Goal: Task Accomplishment & Management: Manage account settings

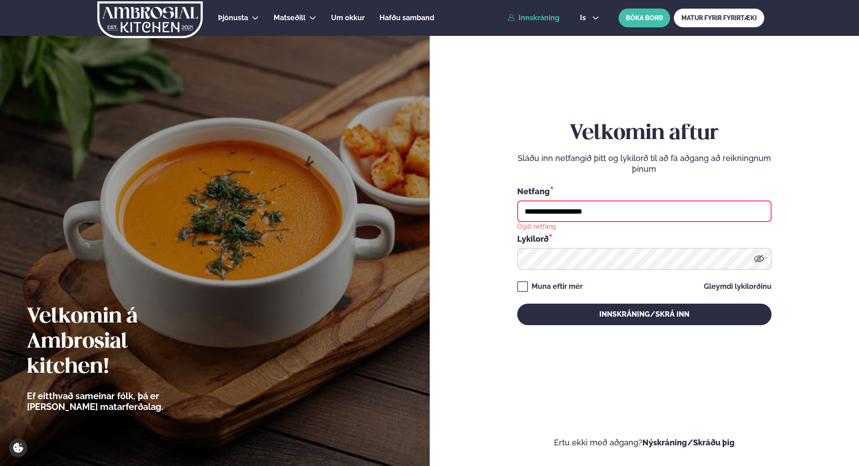
click at [538, 19] on link "Innskráning" at bounding box center [534, 18] width 52 height 8
click at [608, 206] on input "**********" at bounding box center [644, 211] width 254 height 22
type input "*"
type input "**********"
click at [517, 304] on button "Innskráning/Skrá inn" at bounding box center [644, 315] width 254 height 22
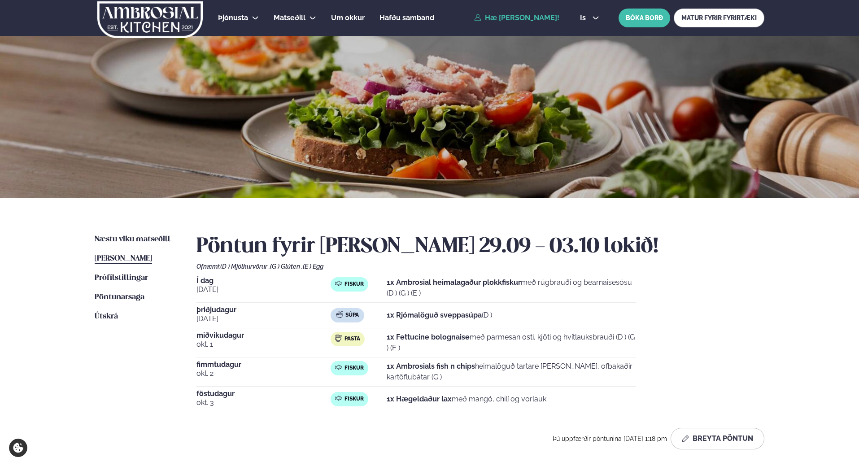
click at [152, 256] on span "Þessa viku matseðill" at bounding box center [123, 259] width 57 height 8
click at [150, 257] on span "Þessa viku matseðill" at bounding box center [123, 259] width 57 height 8
click at [221, 311] on span "þriðjudagur" at bounding box center [263, 309] width 134 height 7
click at [720, 441] on button "Breyta Pöntun" at bounding box center [718, 439] width 94 height 22
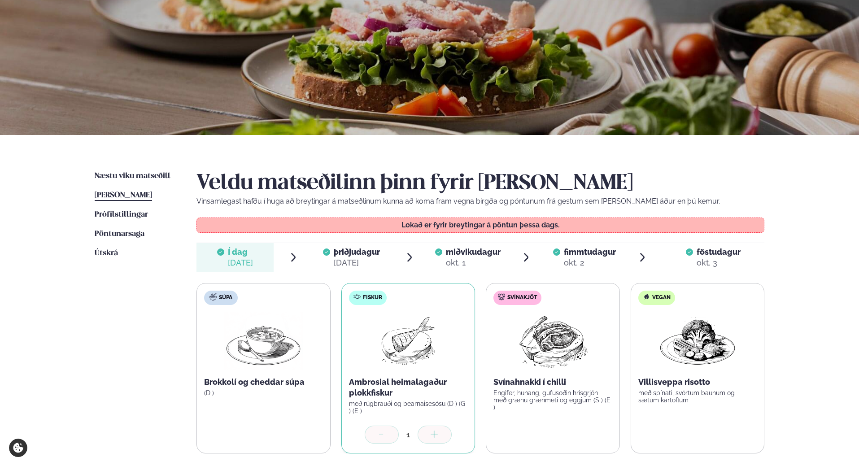
scroll to position [135, 0]
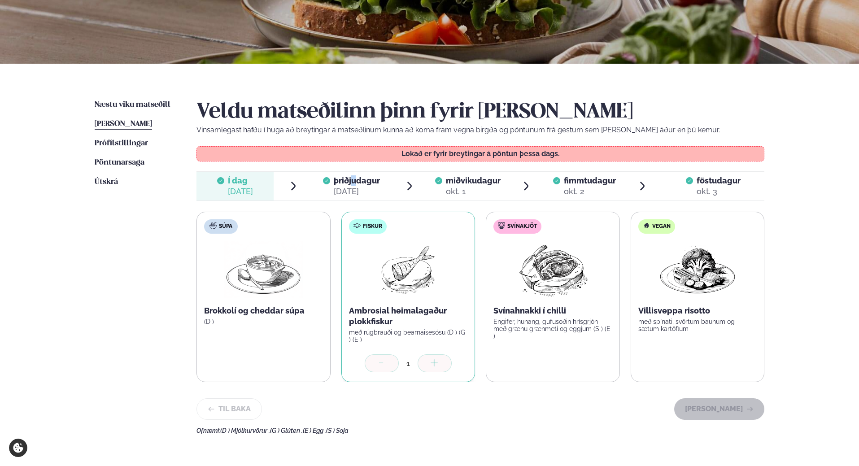
click at [354, 179] on span "þriðjudagur" at bounding box center [357, 180] width 46 height 9
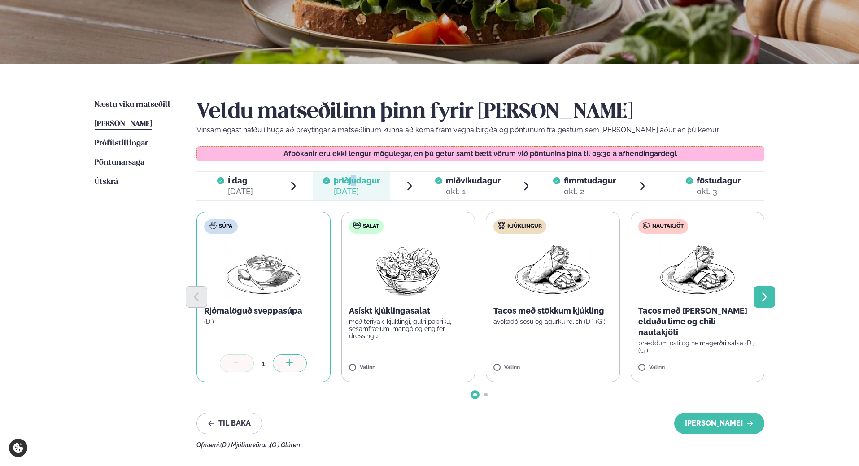
click at [769, 296] on icon "Next slide" at bounding box center [764, 297] width 11 height 11
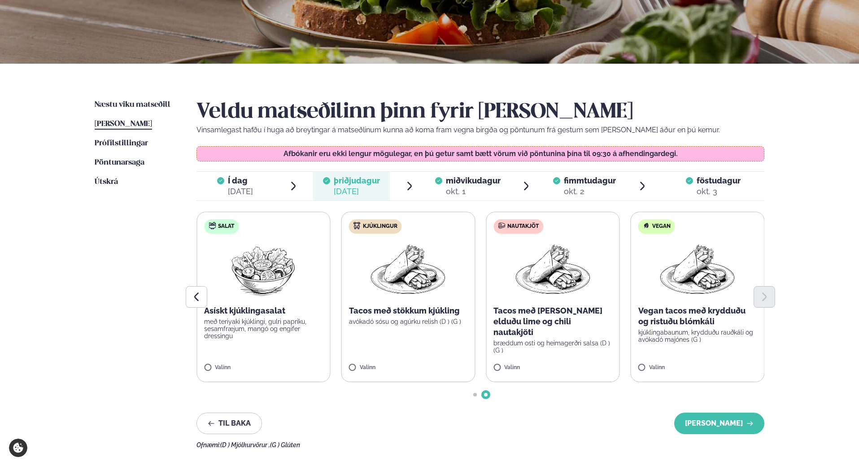
click at [469, 187] on div "okt. 1" at bounding box center [473, 191] width 55 height 11
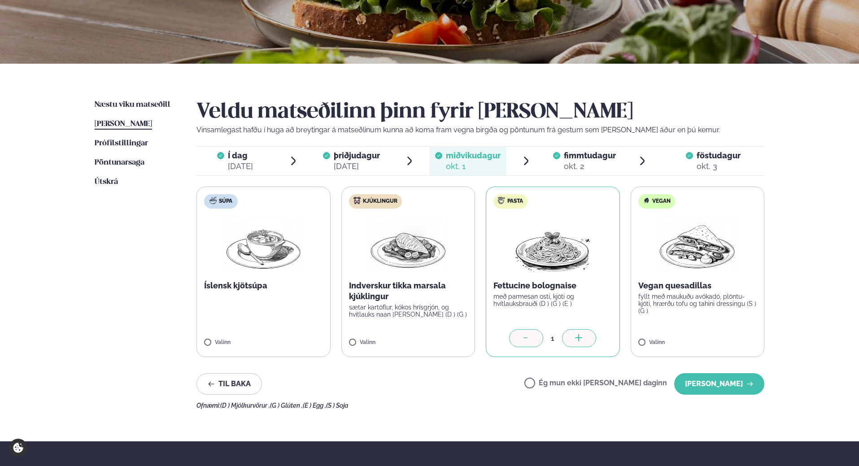
click at [346, 157] on span "þriðjudagur" at bounding box center [357, 155] width 46 height 9
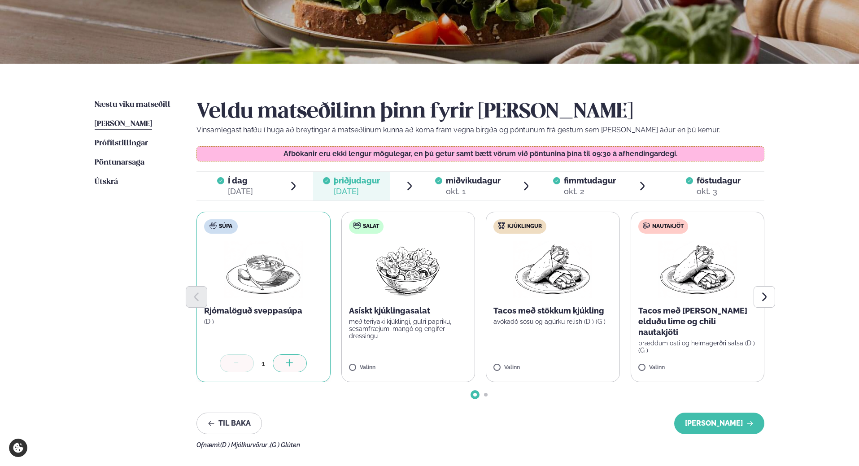
click at [476, 182] on span "miðvikudagur" at bounding box center [473, 180] width 55 height 9
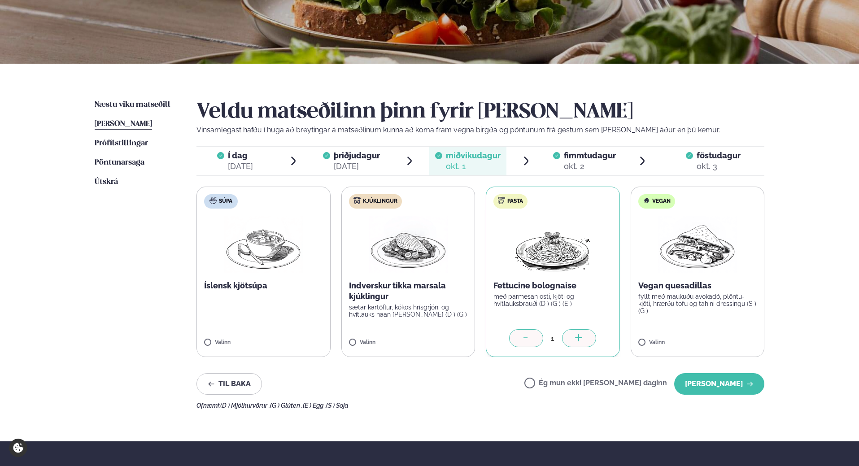
click at [600, 155] on span "fimmtudagur" at bounding box center [590, 155] width 52 height 9
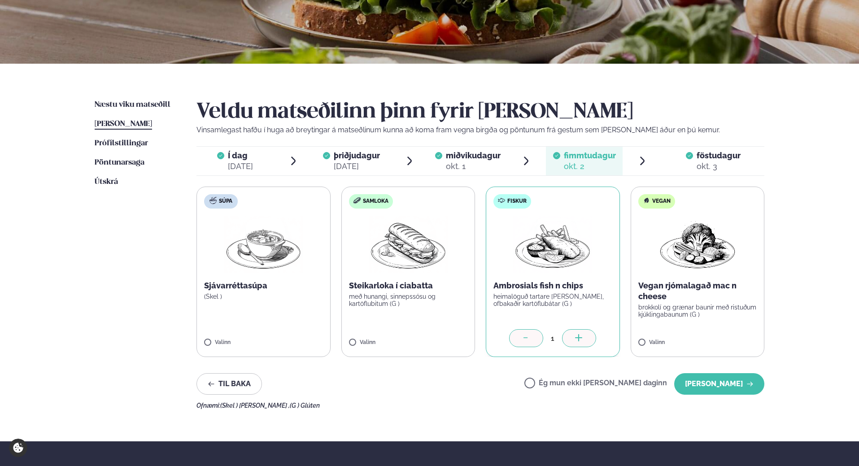
click at [704, 156] on span "föstudagur" at bounding box center [719, 155] width 44 height 9
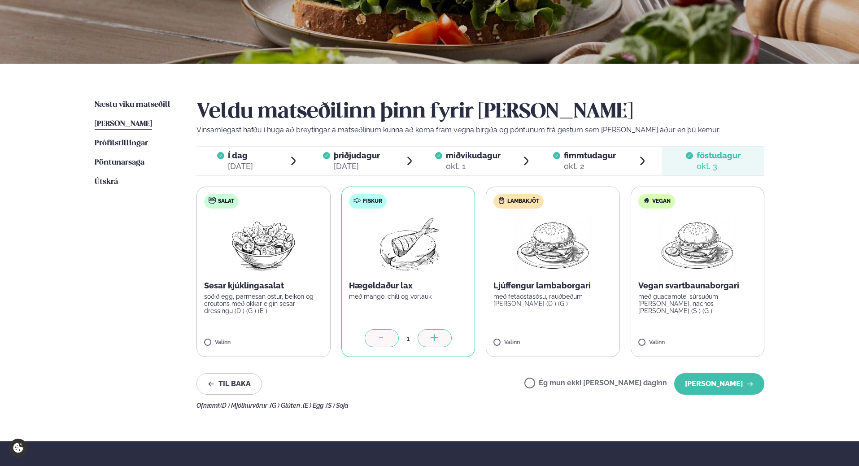
click at [141, 123] on span "Þessa viku matseðill" at bounding box center [123, 124] width 57 height 8
click at [268, 158] on span "Í dag Í d. sep. 29" at bounding box center [234, 161] width 77 height 29
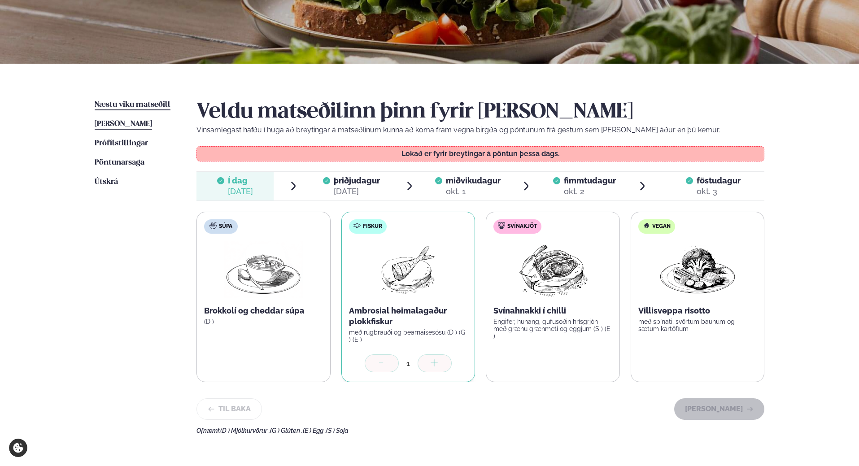
click at [151, 101] on span "Næstu viku matseðill" at bounding box center [133, 105] width 76 height 8
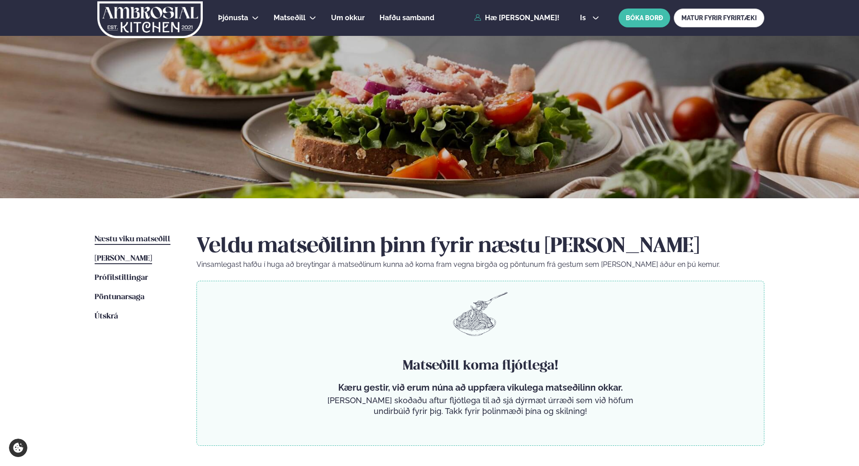
click at [138, 255] on span "Þessa viku matseðill" at bounding box center [123, 259] width 57 height 8
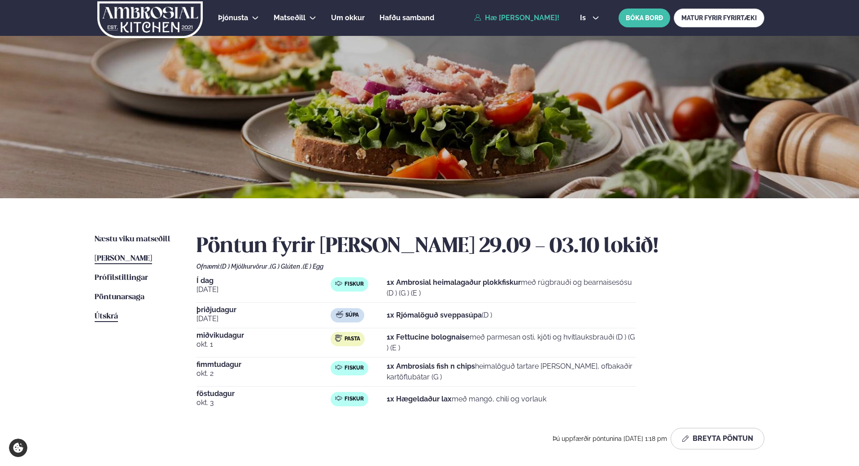
click at [101, 315] on span "Útskrá" at bounding box center [106, 317] width 23 height 8
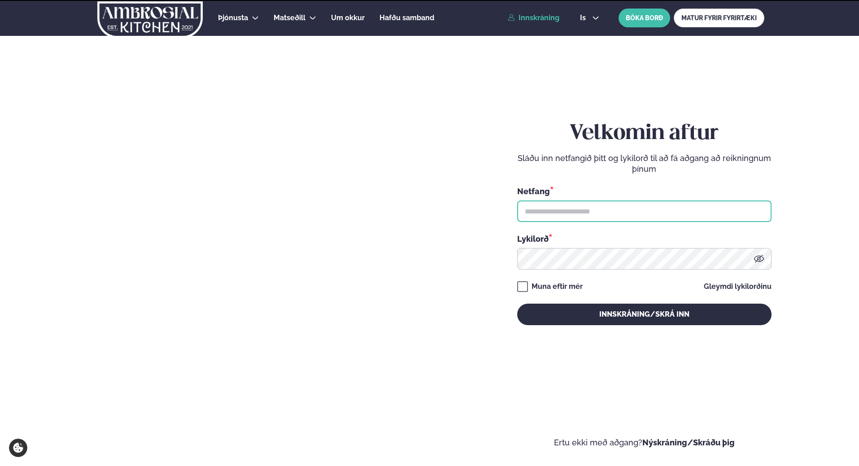
type input "**********"
